Goal: Find specific page/section: Find specific page/section

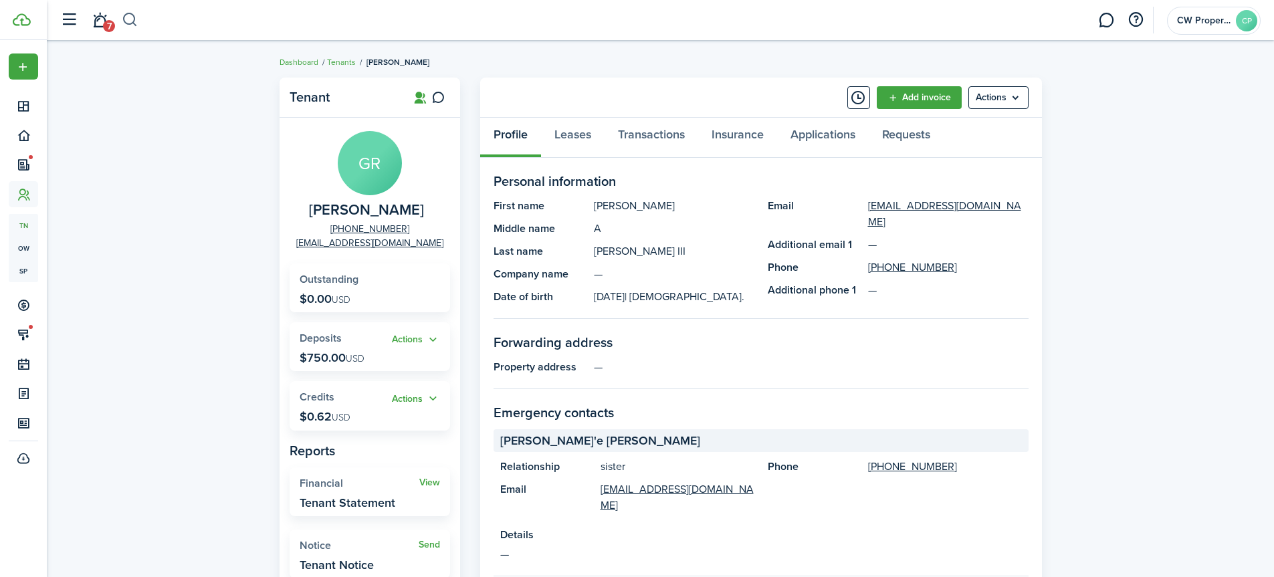
click at [128, 21] on button "button" at bounding box center [130, 20] width 17 height 23
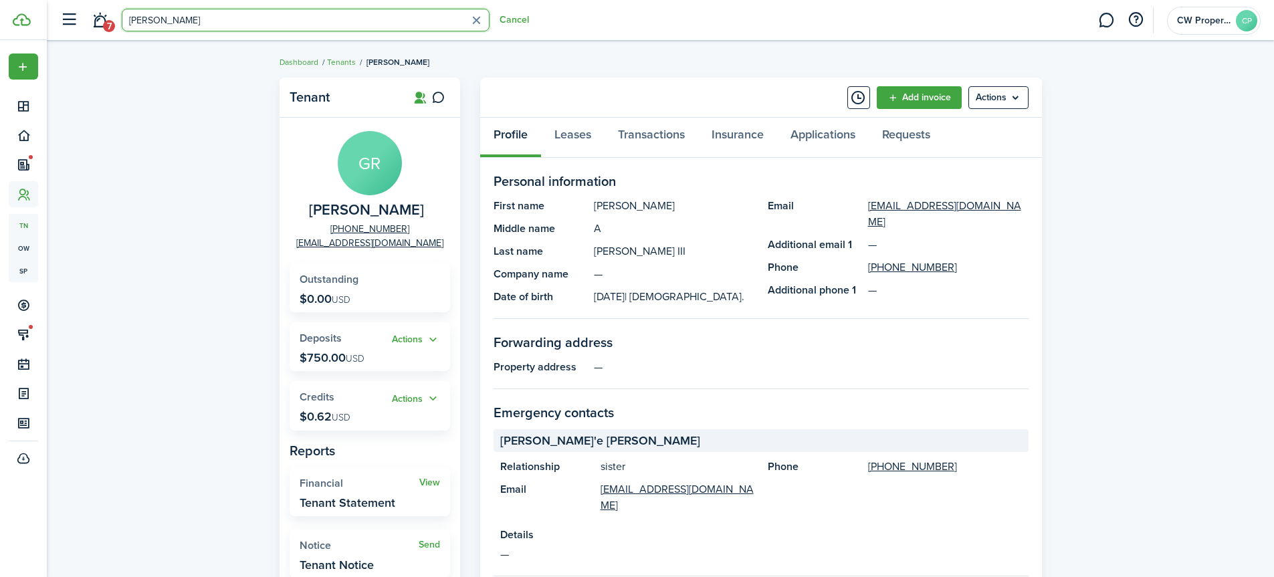
type input "[PERSON_NAME]"
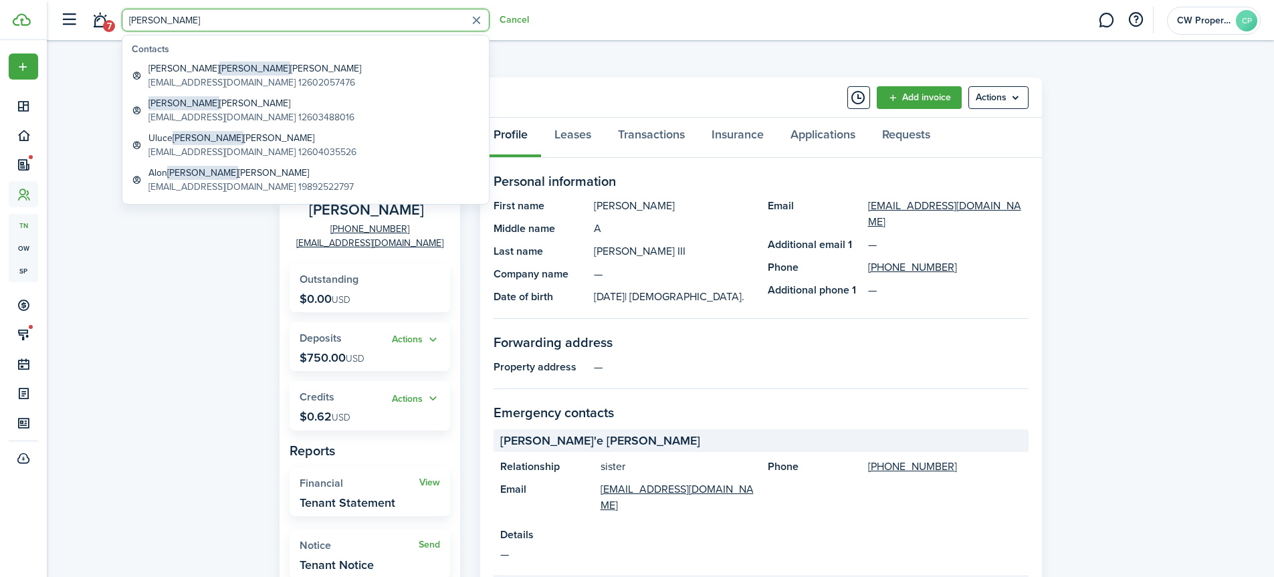
drag, startPoint x: 173, startPoint y: 24, endPoint x: 118, endPoint y: 25, distance: 54.8
click at [118, 25] on header-control-items "7 [PERSON_NAME] Cancel" at bounding box center [290, 20] width 475 height 34
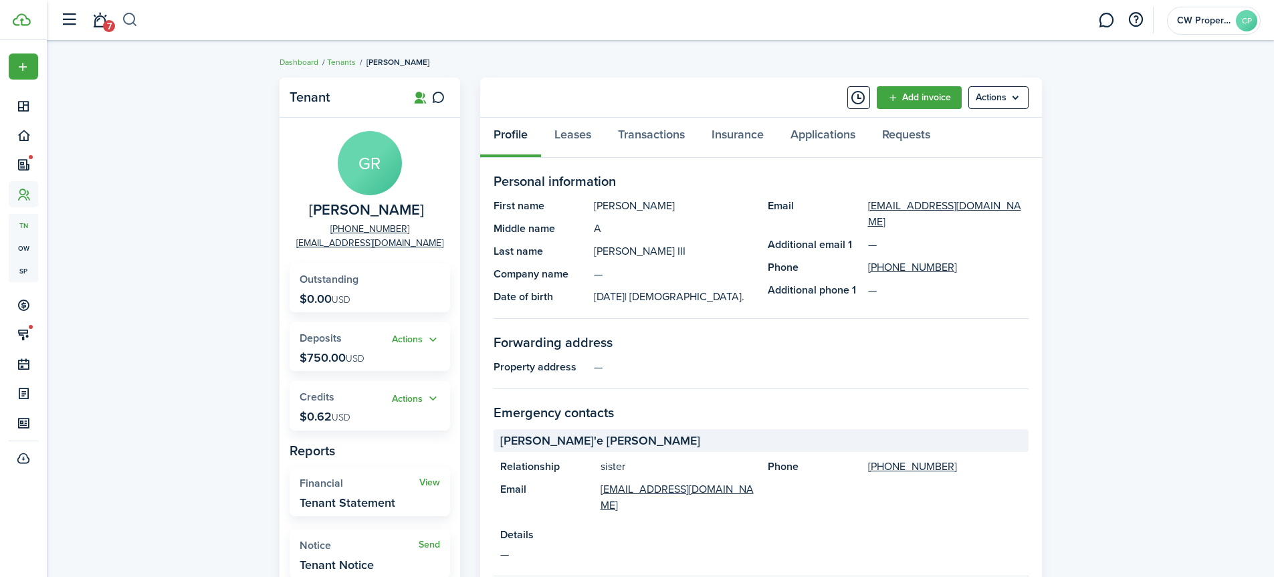
click at [131, 18] on button "button" at bounding box center [130, 20] width 17 height 23
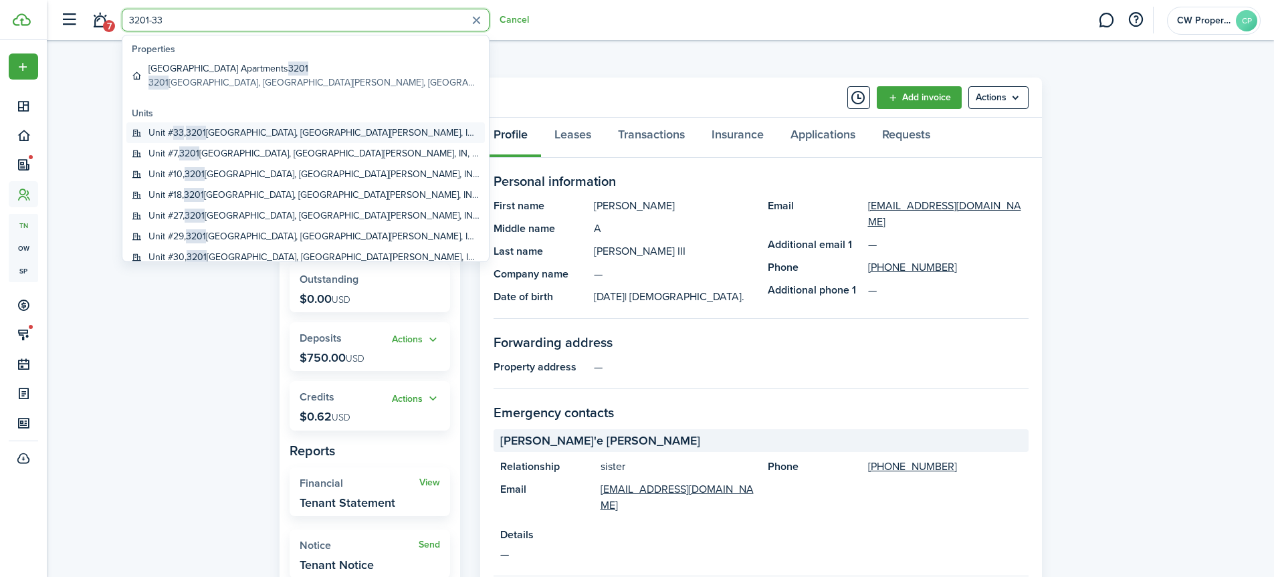
type input "3201-33"
click at [196, 128] on span "3201" at bounding box center [196, 133] width 20 height 14
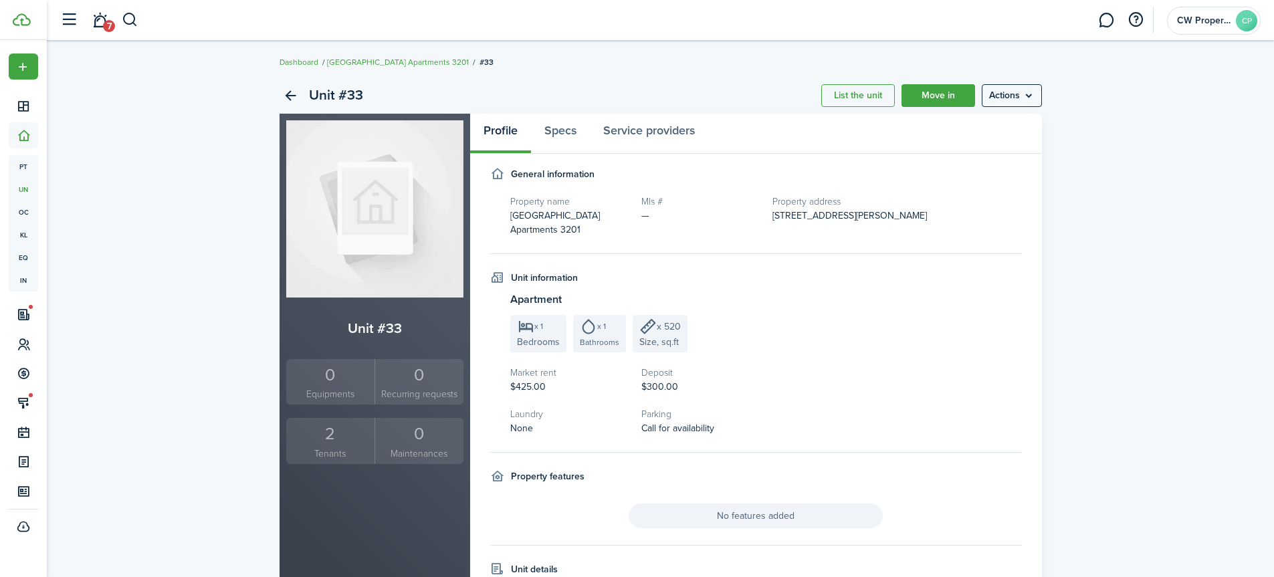
click at [337, 445] on div "2" at bounding box center [330, 433] width 82 height 25
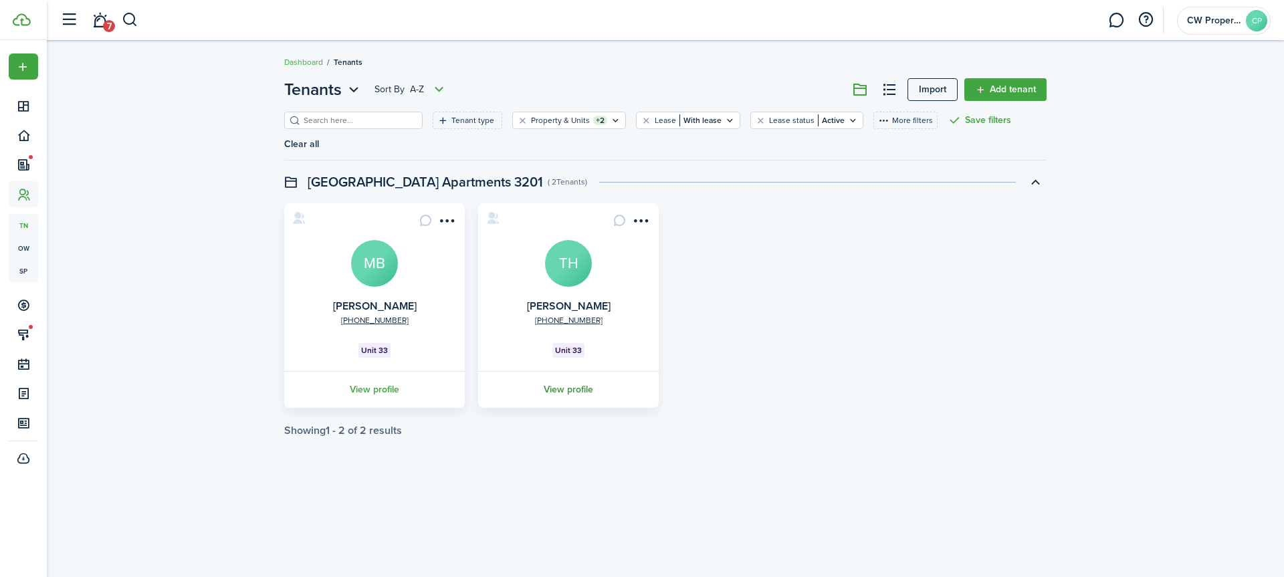
click at [566, 371] on link "View profile" at bounding box center [568, 389] width 185 height 37
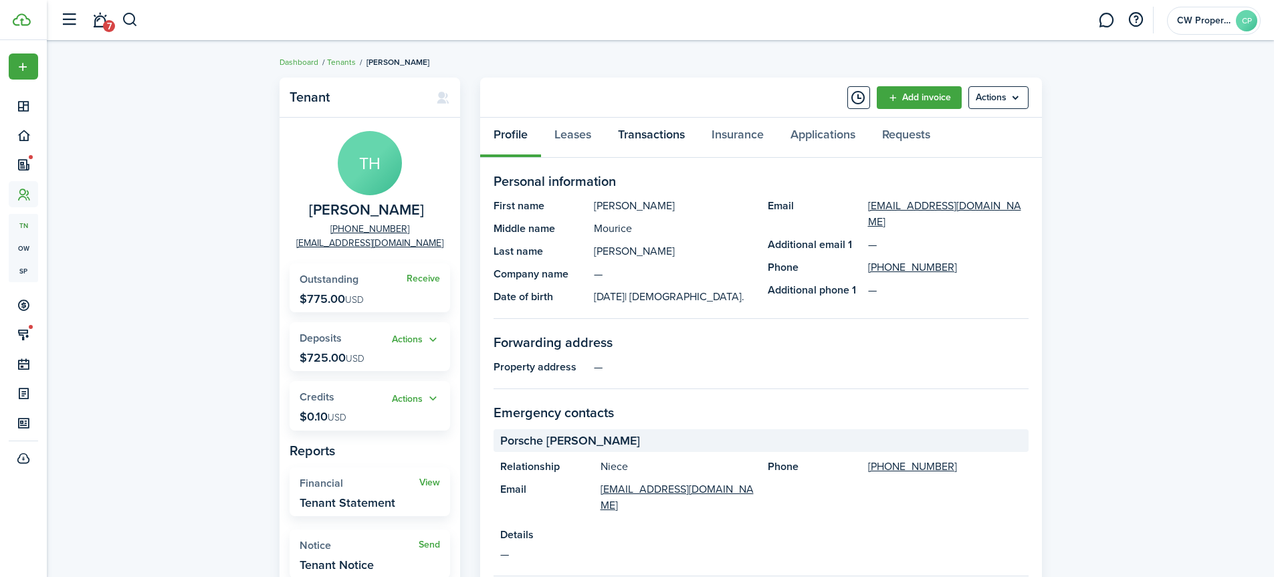
click at [646, 134] on link "Transactions" at bounding box center [651, 138] width 94 height 40
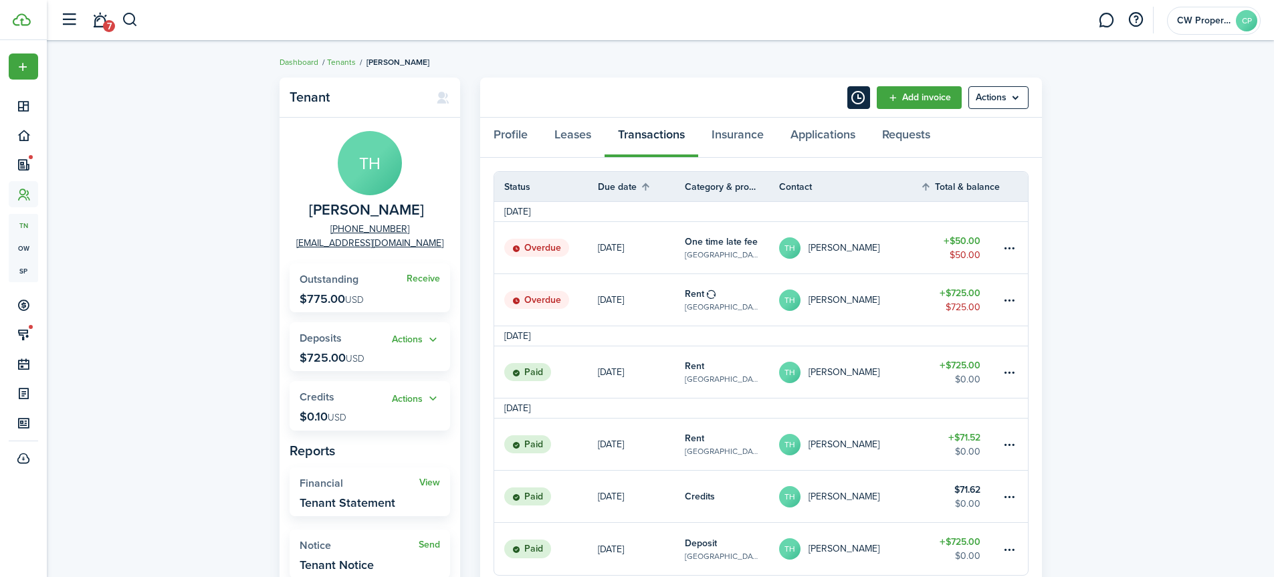
click at [852, 94] on button "Timeline" at bounding box center [858, 97] width 23 height 23
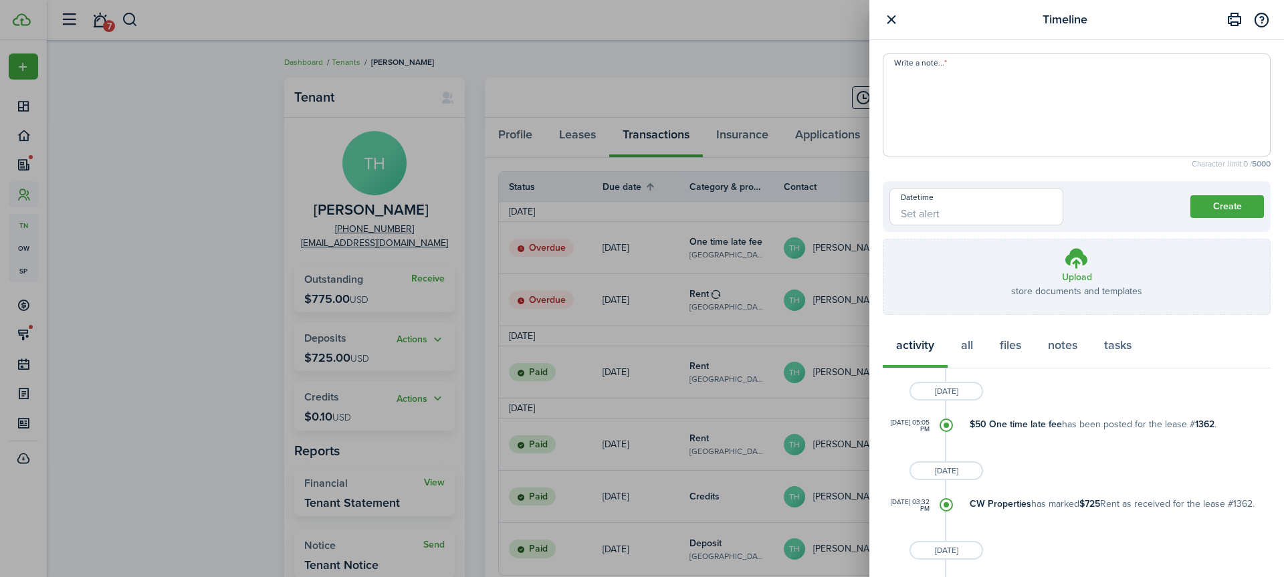
click at [890, 19] on button "button" at bounding box center [890, 19] width 17 height 17
